Goal: Navigation & Orientation: Find specific page/section

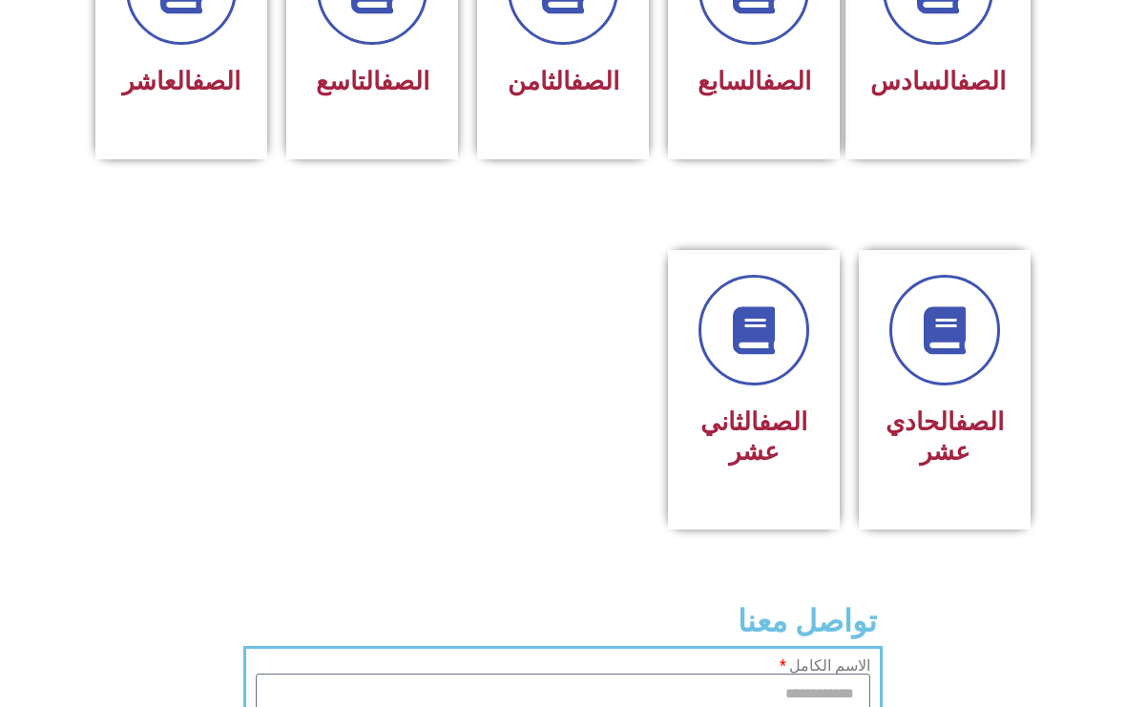
scroll to position [933, 0]
click at [982, 391] on link at bounding box center [945, 330] width 122 height 122
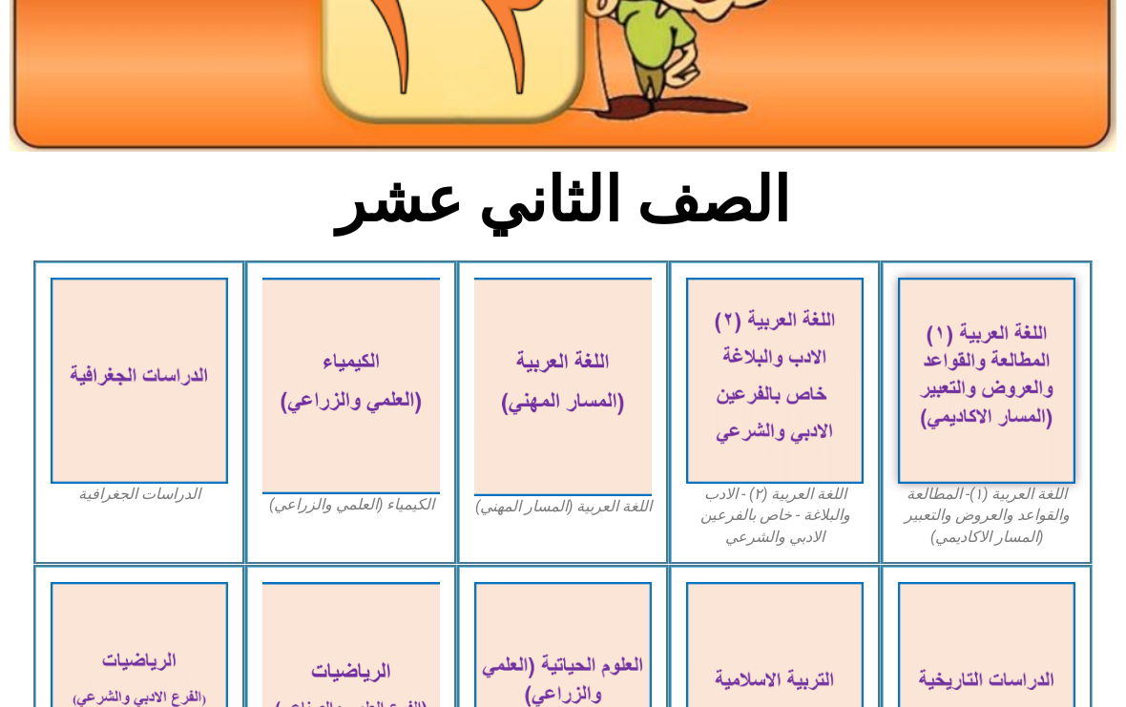
scroll to position [154, 0]
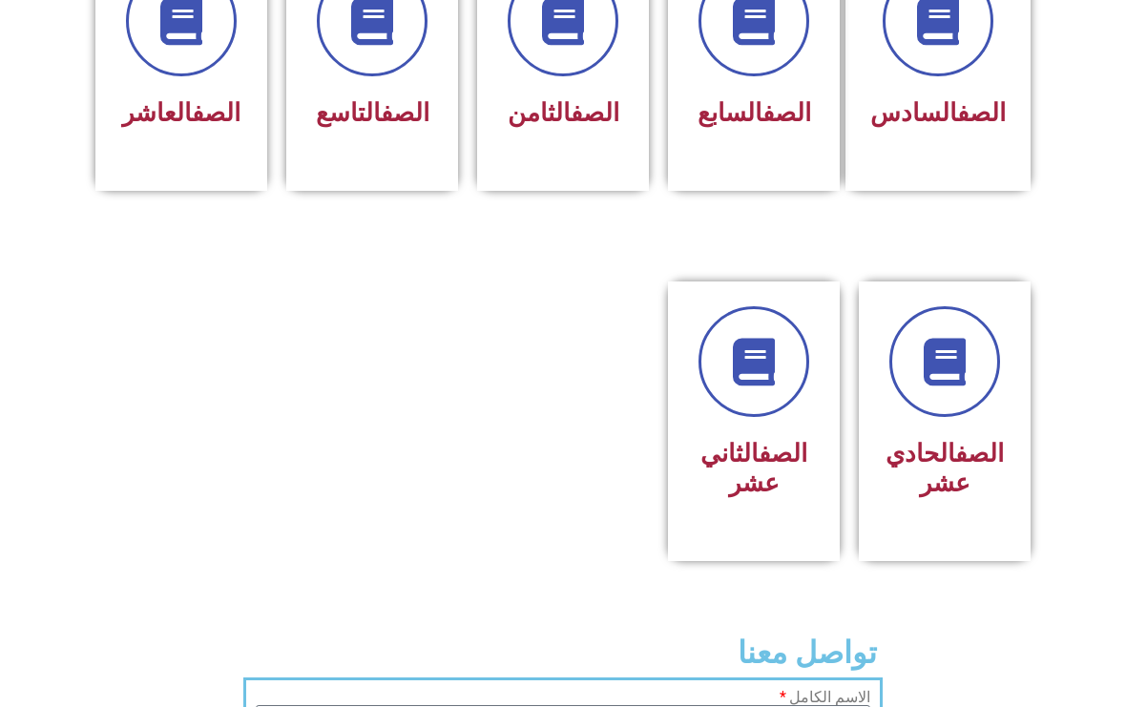
scroll to position [899, 0]
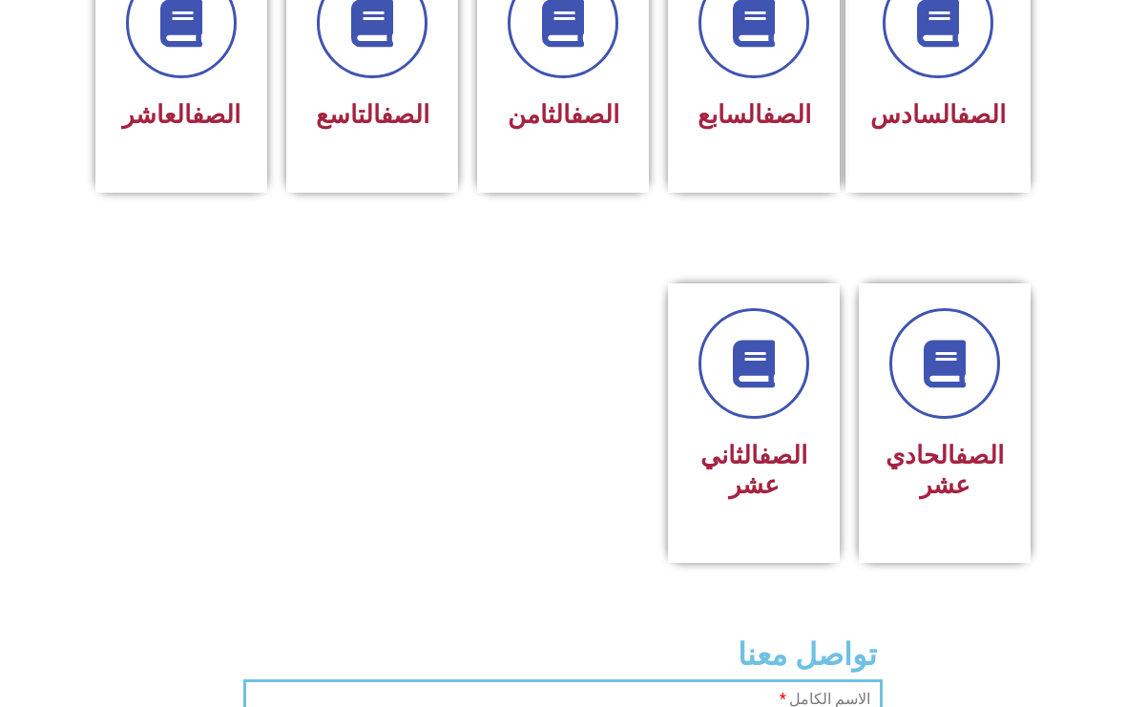
click at [1009, 495] on div "الصف الحادي عشر" at bounding box center [945, 424] width 172 height 280
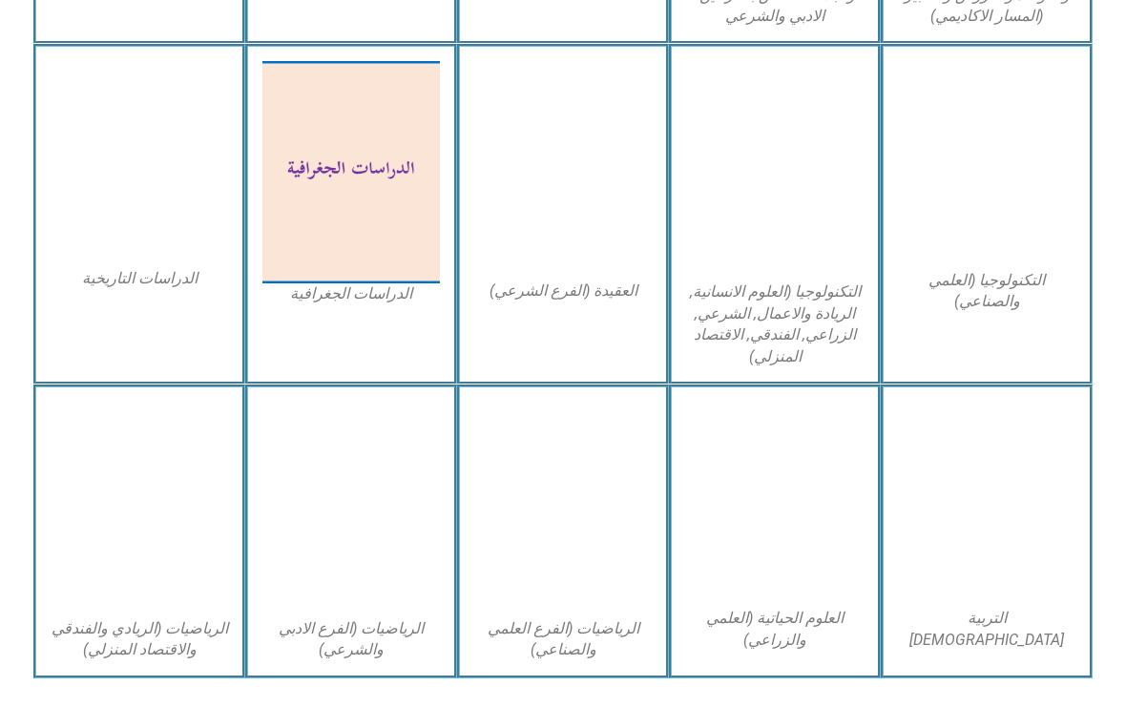
scroll to position [905, 0]
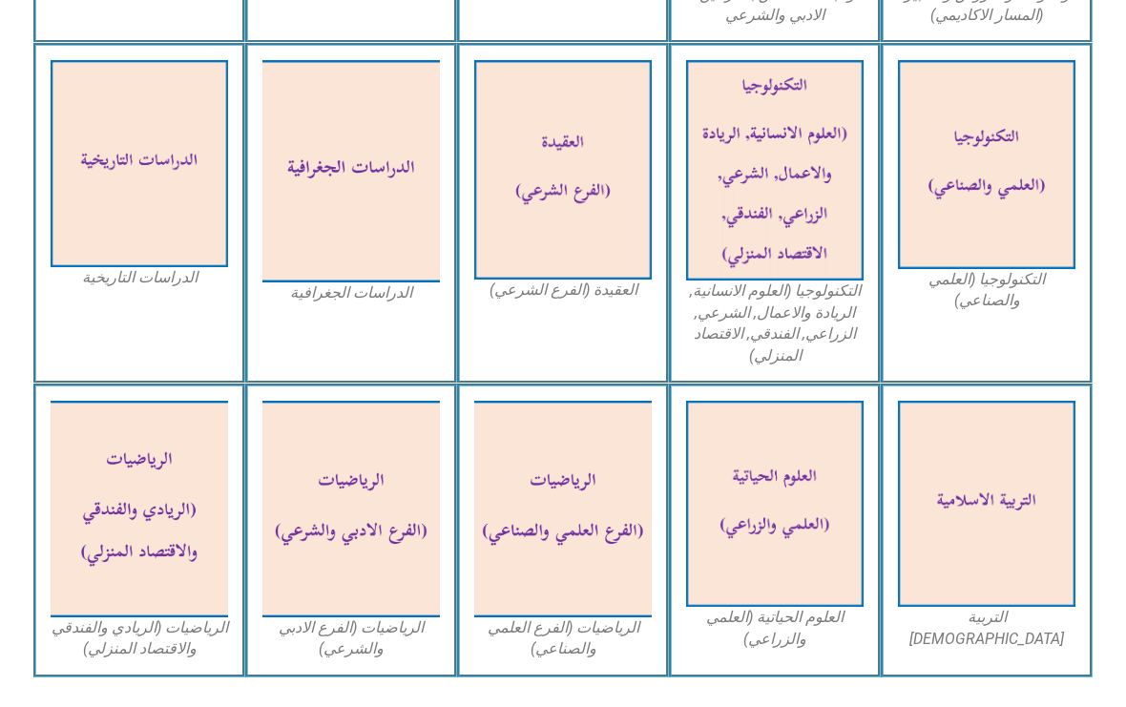
click at [794, 633] on div "العلوم الحياتية (العلمي والزراعي)" at bounding box center [775, 531] width 212 height 294
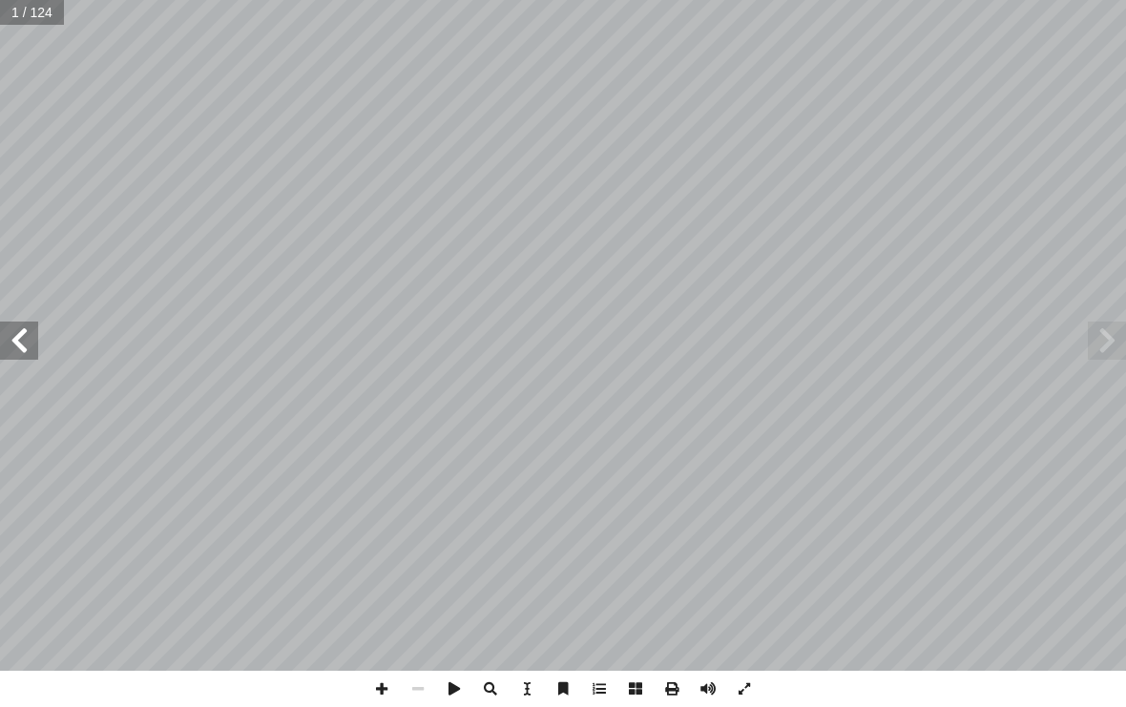
click at [1095, 339] on span at bounding box center [1107, 341] width 38 height 38
click at [1098, 337] on span at bounding box center [1107, 341] width 38 height 38
click at [20, 348] on span at bounding box center [19, 341] width 38 height 38
click at [36, 334] on span at bounding box center [19, 341] width 38 height 38
click at [32, 322] on span at bounding box center [19, 341] width 38 height 38
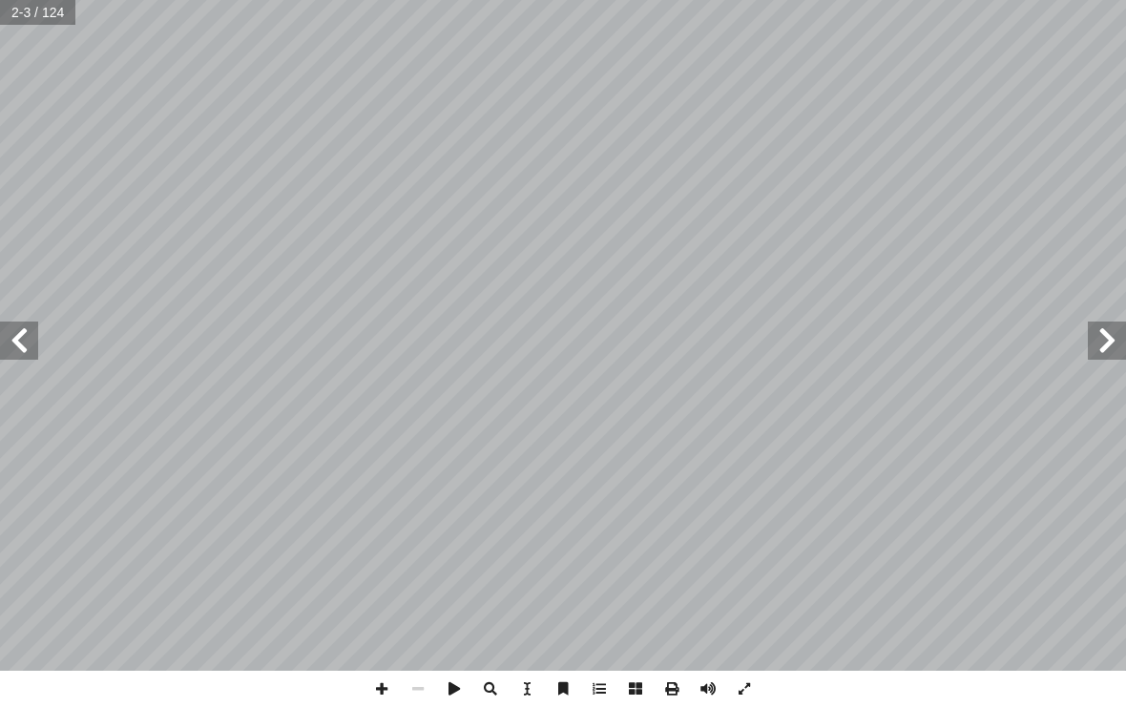
click at [32, 330] on span at bounding box center [19, 341] width 38 height 38
click at [32, 346] on span at bounding box center [19, 341] width 38 height 38
click at [1103, 344] on span at bounding box center [1107, 341] width 38 height 38
click at [1109, 340] on span at bounding box center [1107, 341] width 38 height 38
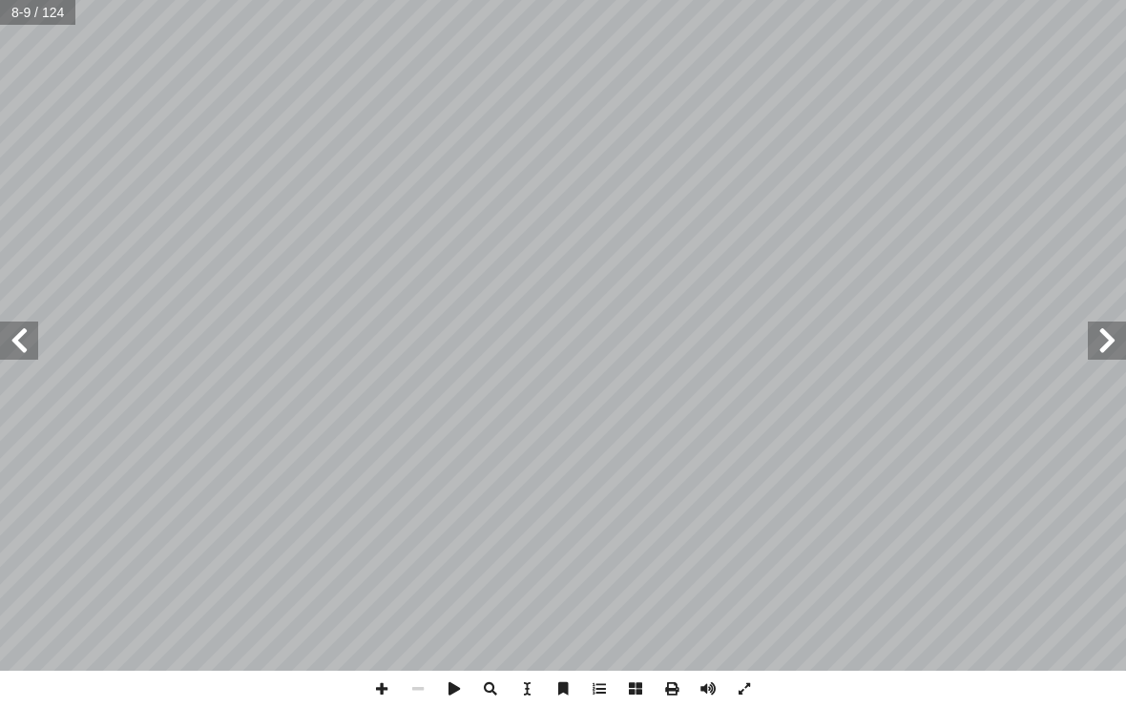
click at [11, 351] on span at bounding box center [19, 341] width 38 height 38
click at [1095, 343] on span at bounding box center [1107, 341] width 38 height 38
click at [24, 337] on span at bounding box center [19, 341] width 38 height 38
click at [20, 328] on span at bounding box center [19, 341] width 38 height 38
click at [1088, 333] on span at bounding box center [1107, 341] width 38 height 38
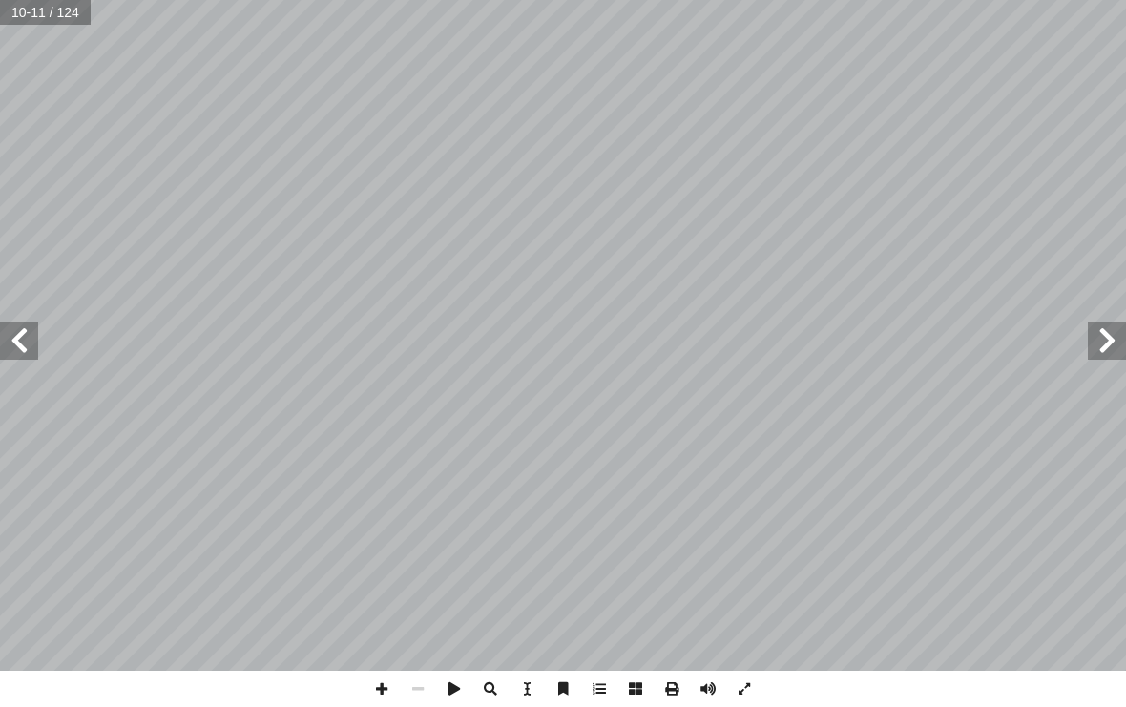
click at [1089, 357] on span at bounding box center [1107, 341] width 38 height 38
click at [24, 336] on span at bounding box center [19, 341] width 38 height 38
click at [6, 340] on span at bounding box center [19, 341] width 38 height 38
click at [1117, 356] on span at bounding box center [1107, 341] width 38 height 38
